Goal: Understand site structure: Understand site structure

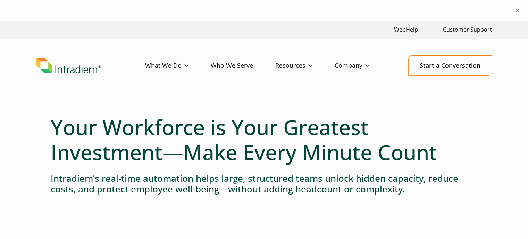
click at [236, 67] on link "Who We Serve" at bounding box center [243, 66] width 65 height 20
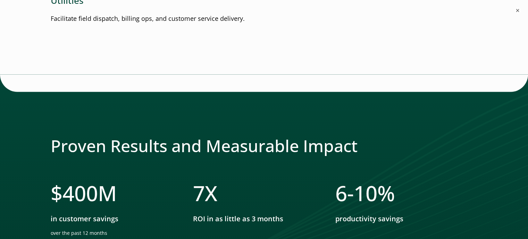
scroll to position [1320, 0]
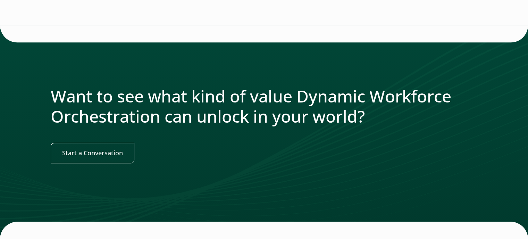
scroll to position [886, 0]
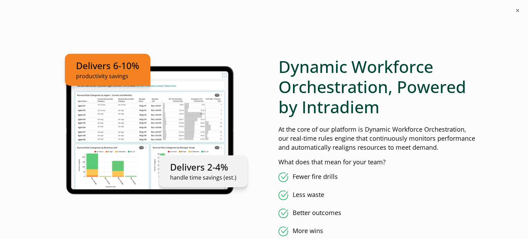
scroll to position [382, 0]
